Goal: Task Accomplishment & Management: Use online tool/utility

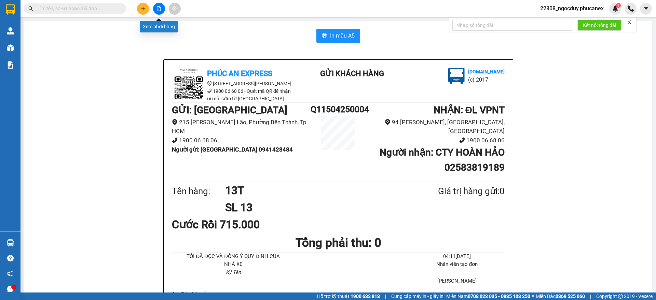
click at [158, 5] on button at bounding box center [159, 9] width 12 height 12
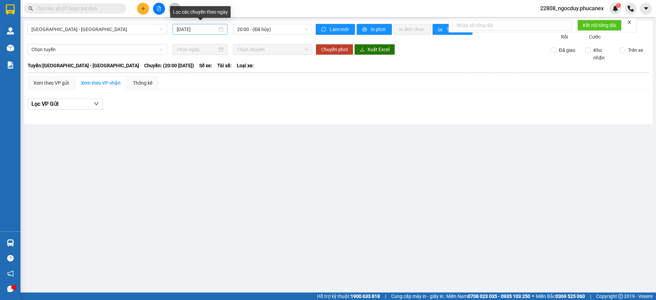
click at [218, 30] on div "[DATE]" at bounding box center [200, 30] width 47 height 8
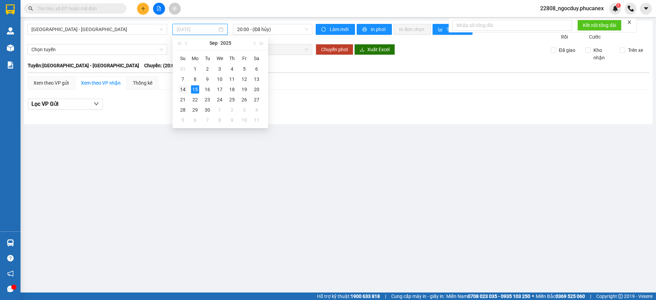
click at [184, 91] on div "14" at bounding box center [183, 89] width 8 height 8
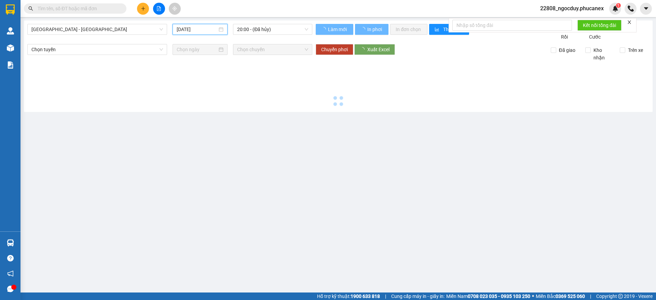
type input "[DATE]"
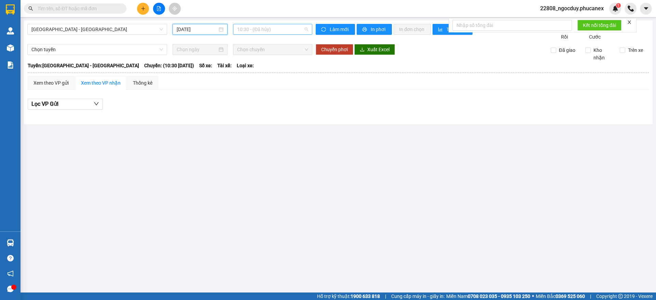
click at [297, 28] on span "10:30 - (Đã hủy)" at bounding box center [272, 29] width 71 height 10
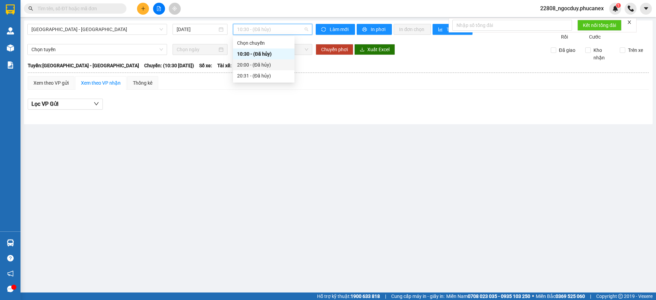
click at [280, 63] on div "20:00 - (Đã hủy)" at bounding box center [263, 65] width 53 height 8
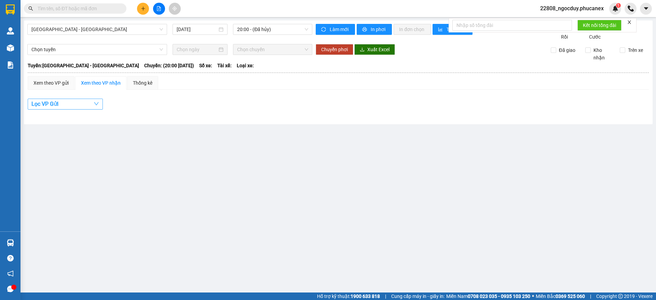
click at [92, 109] on button "Lọc VP Gửi" at bounding box center [65, 104] width 75 height 11
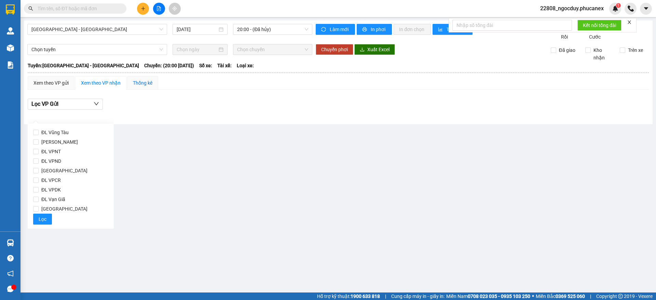
click at [135, 87] on div "Thống kê" at bounding box center [142, 83] width 19 height 8
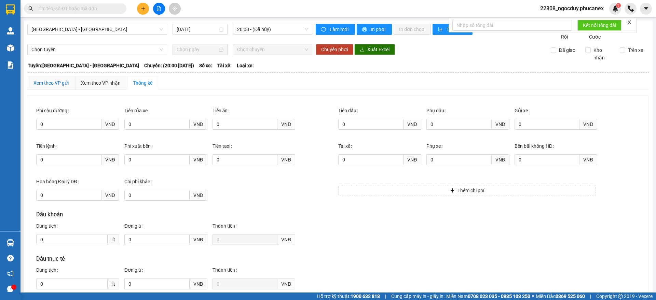
click at [63, 87] on div "Xem theo VP gửi" at bounding box center [50, 83] width 35 height 8
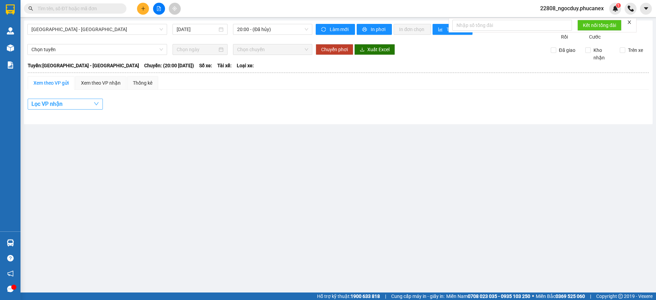
click at [78, 110] on button "Lọc VP nhận" at bounding box center [65, 104] width 75 height 11
click at [107, 87] on div "Xem theo VP nhận" at bounding box center [101, 83] width 40 height 8
click at [123, 31] on span "[GEOGRAPHIC_DATA] - [GEOGRAPHIC_DATA]" at bounding box center [96, 29] width 131 height 10
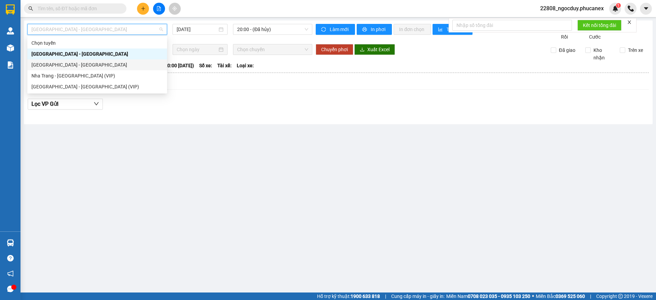
click at [84, 69] on div "[GEOGRAPHIC_DATA] - [GEOGRAPHIC_DATA]" at bounding box center [97, 64] width 140 height 11
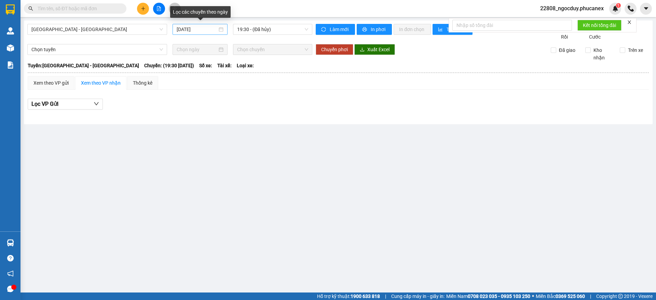
click at [221, 30] on div "[DATE]" at bounding box center [200, 30] width 47 height 8
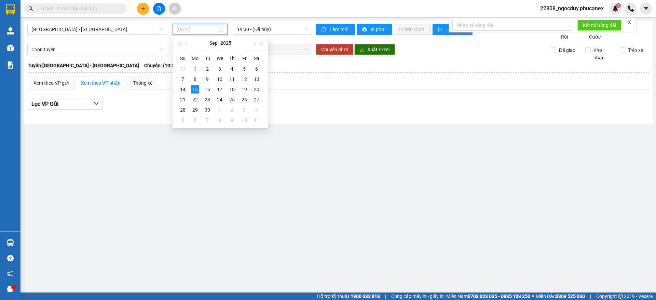
click at [184, 86] on div "14" at bounding box center [183, 89] width 8 height 8
type input "[DATE]"
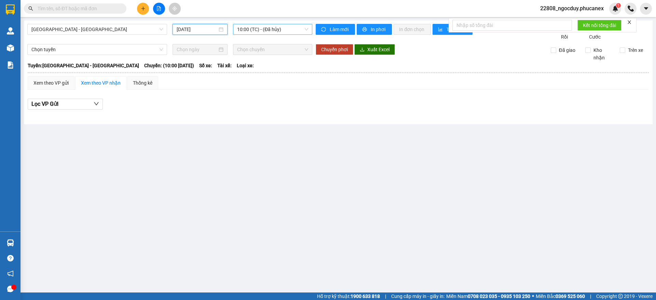
click at [260, 28] on span "10:00 (TC) - (Đã hủy)" at bounding box center [272, 29] width 71 height 10
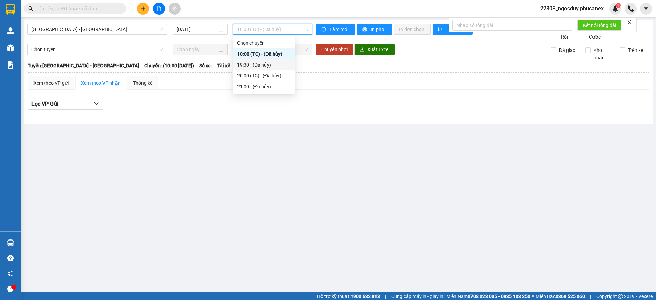
click at [262, 69] on div "19:30 - (Đã hủy)" at bounding box center [263, 64] width 61 height 11
click at [277, 27] on span "19:30 - (Đã hủy)" at bounding box center [272, 29] width 71 height 10
click at [267, 77] on div "20:00 (TC) - (Đã hủy)" at bounding box center [263, 76] width 53 height 8
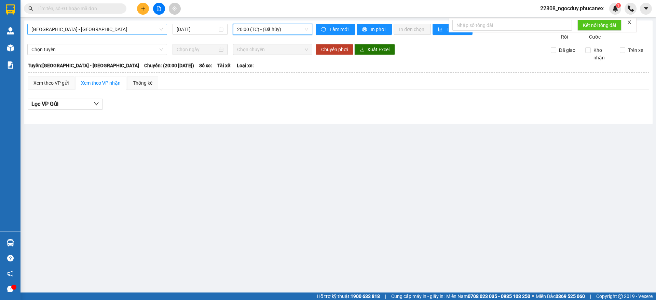
click at [144, 33] on span "[GEOGRAPHIC_DATA] - [GEOGRAPHIC_DATA]" at bounding box center [96, 29] width 131 height 10
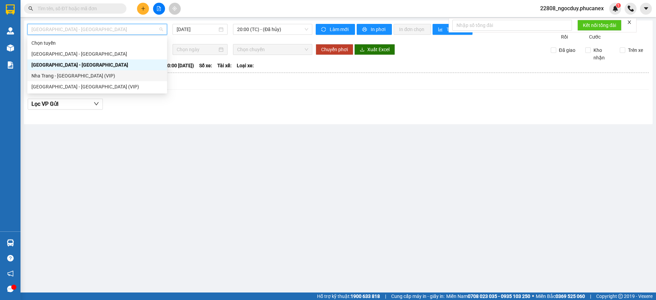
click at [103, 73] on div "Nha Trang - [GEOGRAPHIC_DATA] (VIP)" at bounding box center [96, 76] width 131 height 8
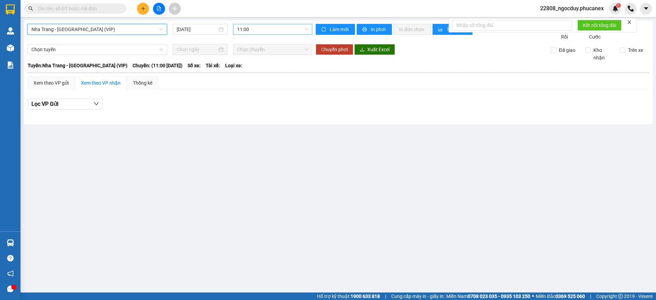
click at [268, 28] on span "11:00" at bounding box center [272, 29] width 71 height 10
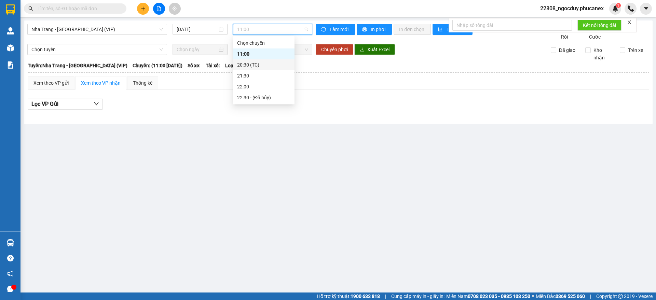
click at [258, 65] on div "20:30 (TC)" at bounding box center [263, 65] width 53 height 8
click at [295, 28] on span "20:30 (TC)" at bounding box center [272, 29] width 71 height 10
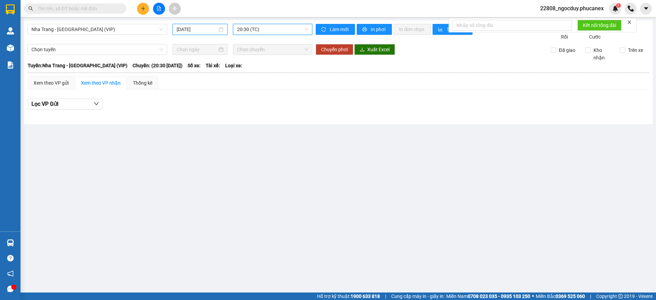
click at [201, 29] on input "[DATE]" at bounding box center [197, 30] width 41 height 8
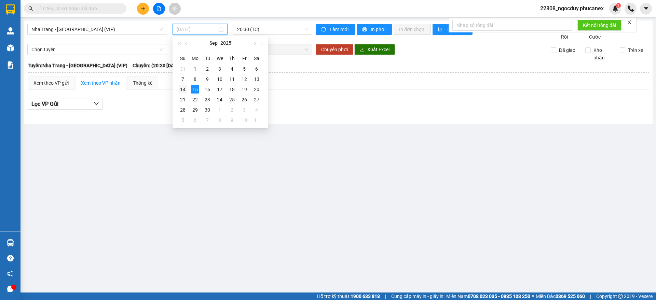
click at [185, 87] on div "14" at bounding box center [183, 89] width 8 height 8
type input "[DATE]"
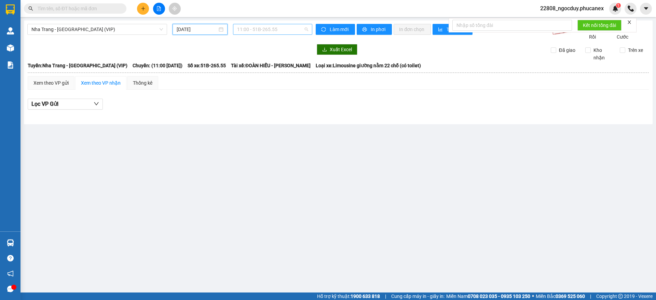
click at [276, 30] on span "11:00 - 51B-265.55" at bounding box center [272, 29] width 71 height 10
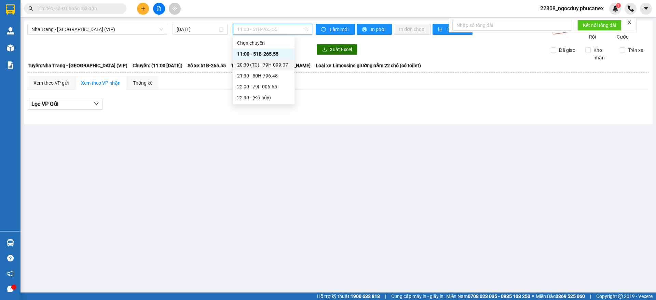
click at [269, 60] on div "20:30 (TC) - 79H-099.07" at bounding box center [263, 64] width 61 height 11
